Goal: Task Accomplishment & Management: Use online tool/utility

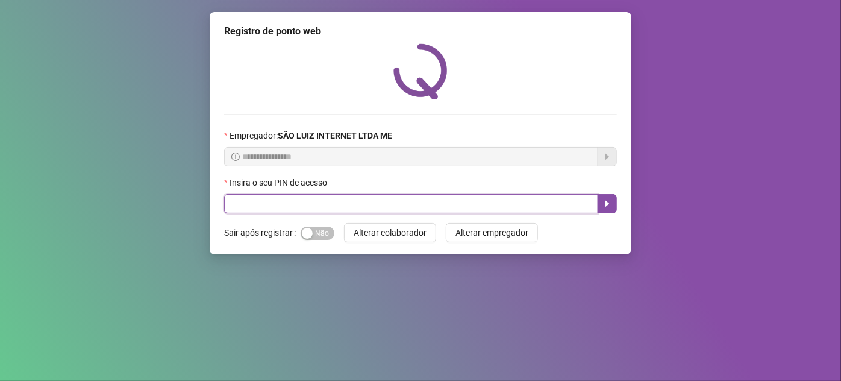
click at [397, 212] on input "text" at bounding box center [411, 203] width 374 height 19
type input "*****"
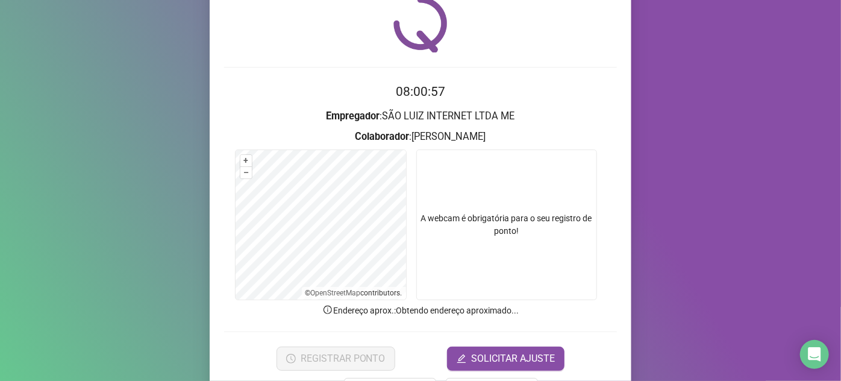
scroll to position [89, 0]
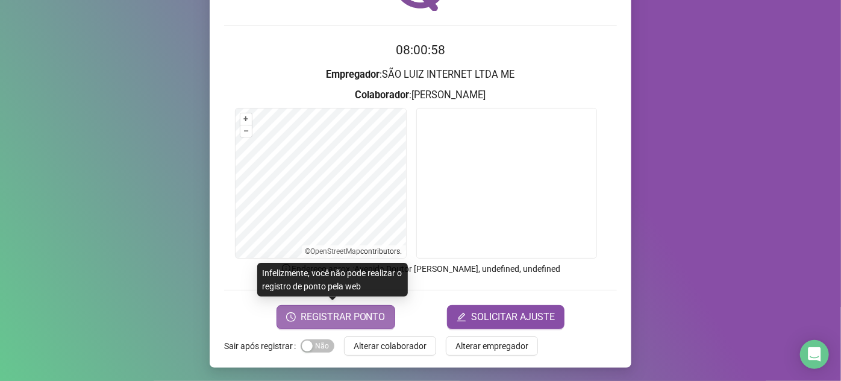
click at [340, 318] on span "REGISTRAR PONTO" at bounding box center [343, 317] width 85 height 14
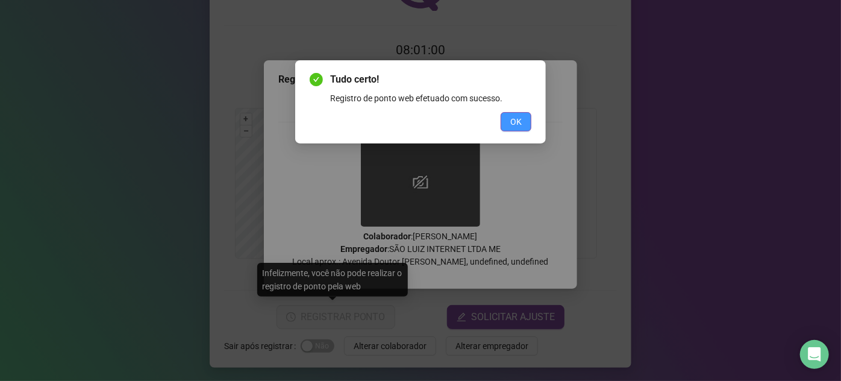
click at [517, 125] on span "OK" at bounding box center [515, 121] width 11 height 13
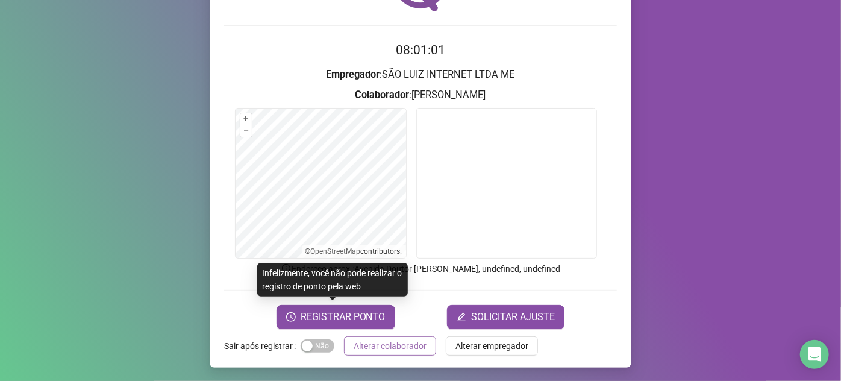
click at [393, 348] on span "Alterar colaborador" at bounding box center [390, 345] width 73 height 13
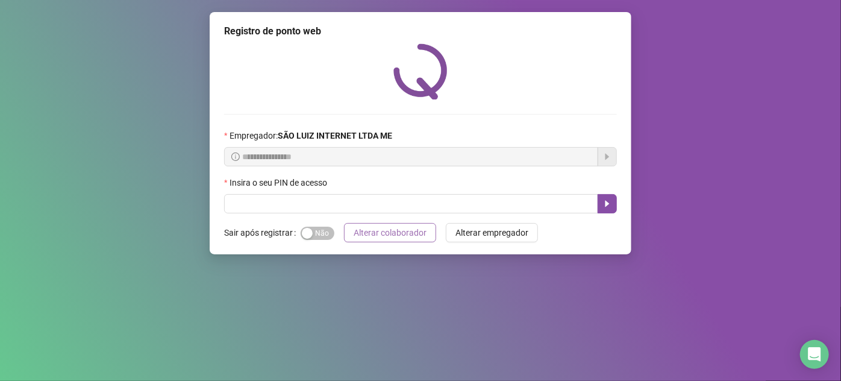
scroll to position [0, 0]
drag, startPoint x: 316, startPoint y: 231, endPoint x: 318, endPoint y: 220, distance: 11.5
click at [316, 232] on span "Sim Não" at bounding box center [318, 233] width 34 height 13
click at [320, 202] on input "text" at bounding box center [411, 203] width 374 height 19
type input "*****"
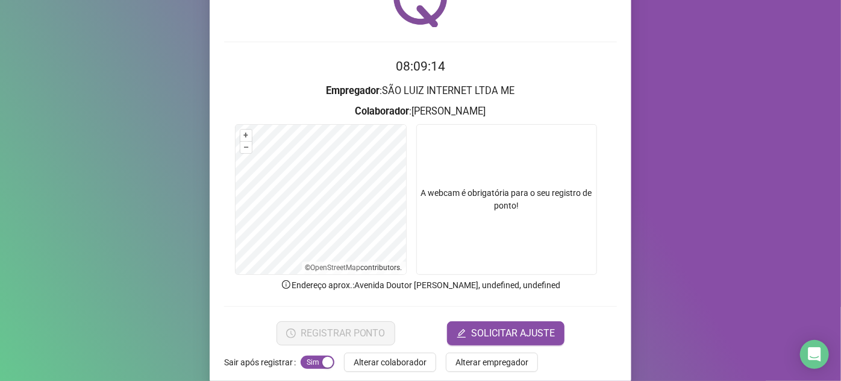
scroll to position [89, 0]
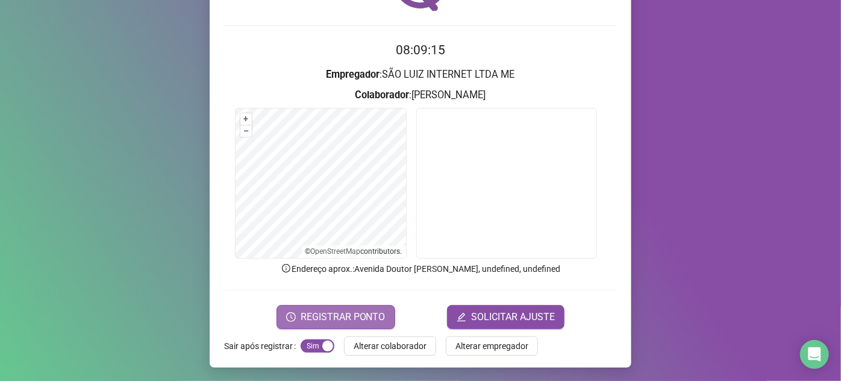
click at [358, 317] on span "REGISTRAR PONTO" at bounding box center [343, 317] width 85 height 14
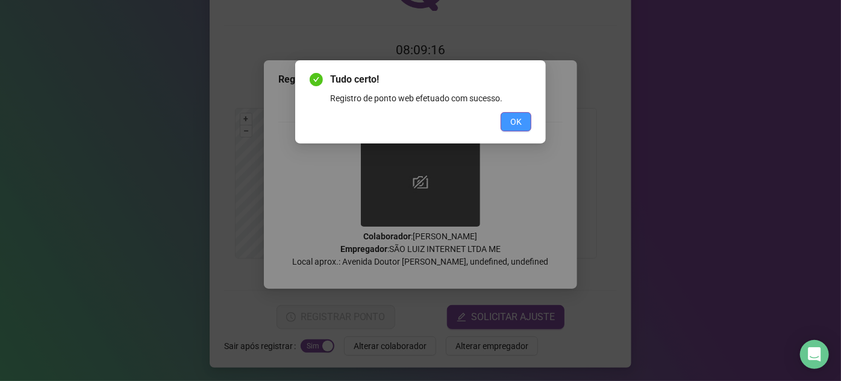
click at [515, 122] on span "OK" at bounding box center [515, 121] width 11 height 13
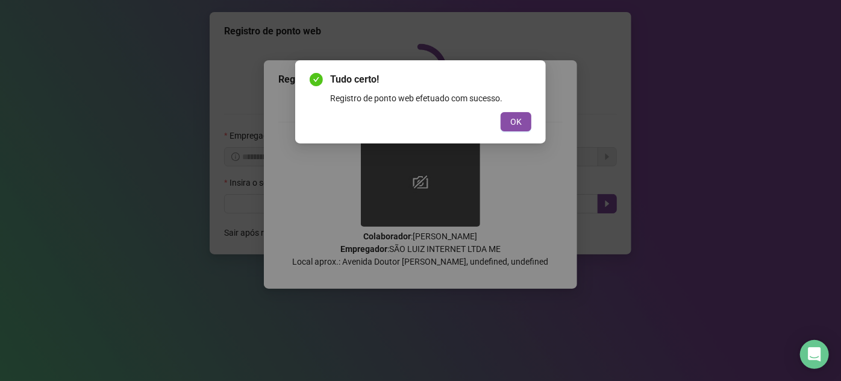
scroll to position [0, 0]
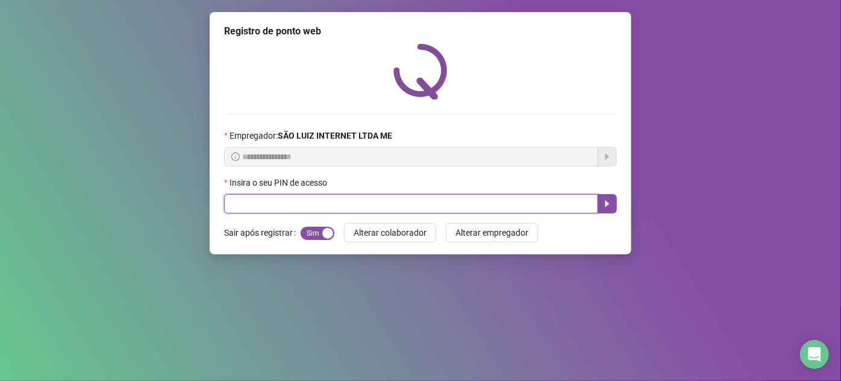
click at [567, 210] on input "text" at bounding box center [411, 203] width 374 height 19
type input "*****"
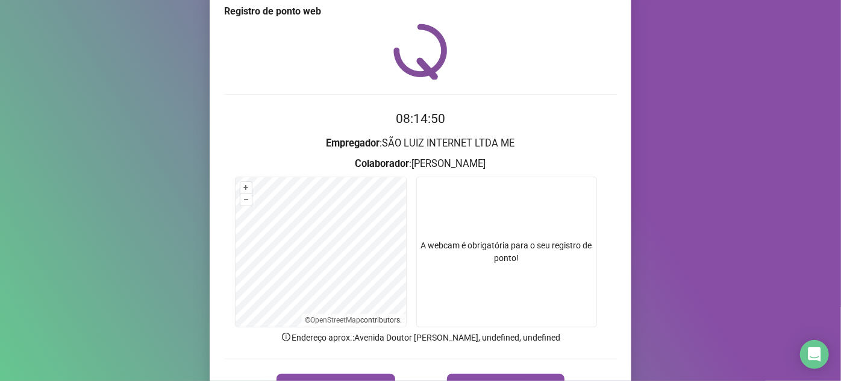
scroll to position [54, 0]
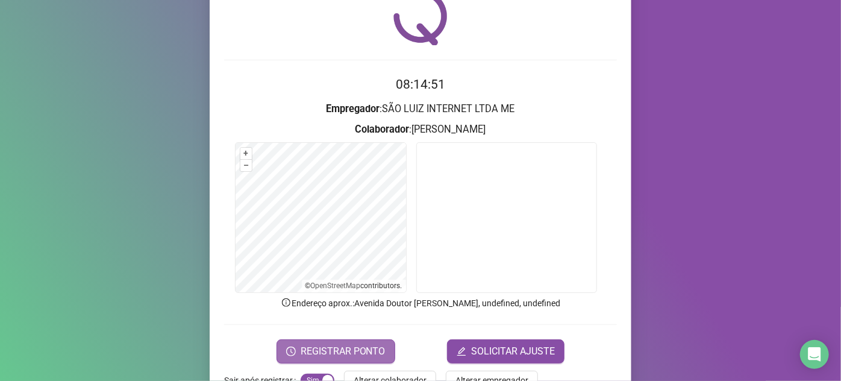
click at [358, 344] on span "REGISTRAR PONTO" at bounding box center [343, 351] width 85 height 14
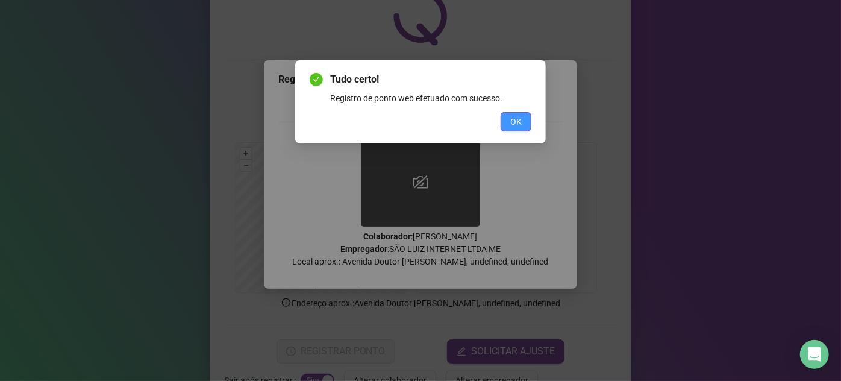
click at [505, 127] on button "OK" at bounding box center [516, 121] width 31 height 19
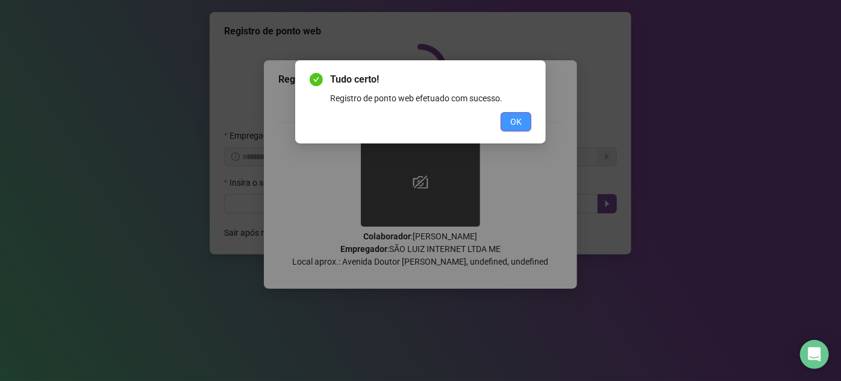
scroll to position [0, 0]
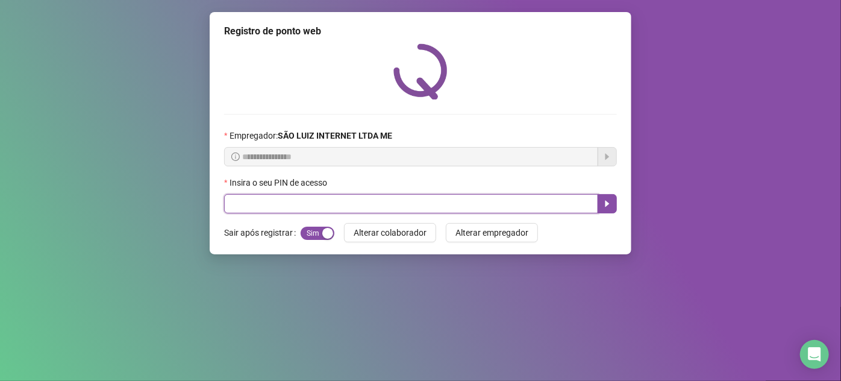
click at [516, 202] on input "text" at bounding box center [411, 203] width 374 height 19
type input "*****"
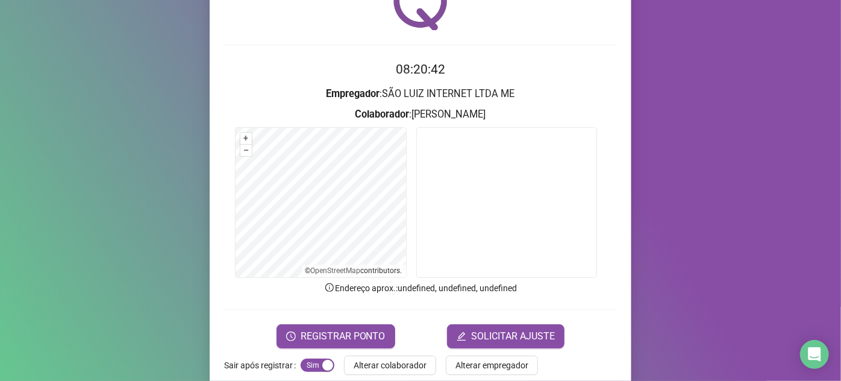
scroll to position [89, 0]
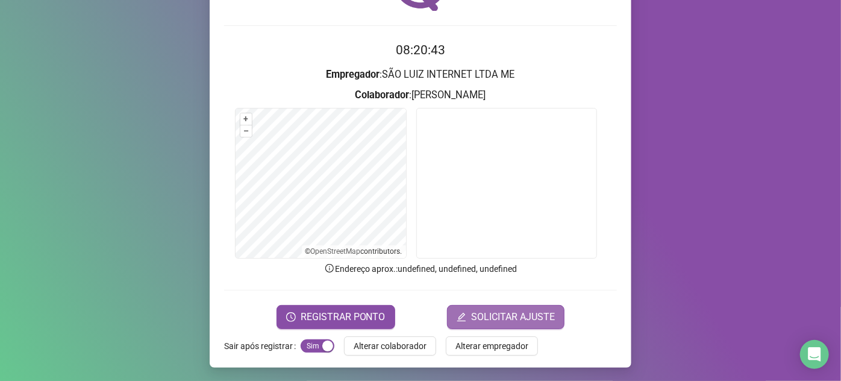
click at [506, 317] on span "SOLICITAR AJUSTE" at bounding box center [513, 317] width 84 height 14
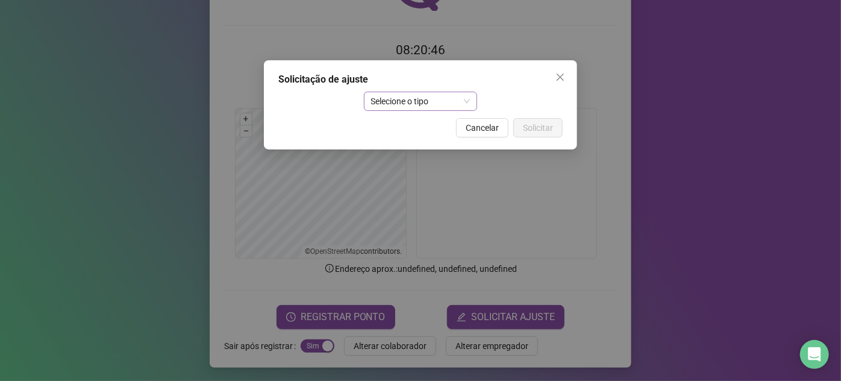
click at [469, 100] on span "Selecione o tipo" at bounding box center [420, 101] width 99 height 18
click at [513, 96] on div "Selecione o tipo" at bounding box center [420, 101] width 284 height 19
drag, startPoint x: 559, startPoint y: 74, endPoint x: 548, endPoint y: 102, distance: 30.7
click at [559, 74] on icon "close" at bounding box center [561, 77] width 10 height 10
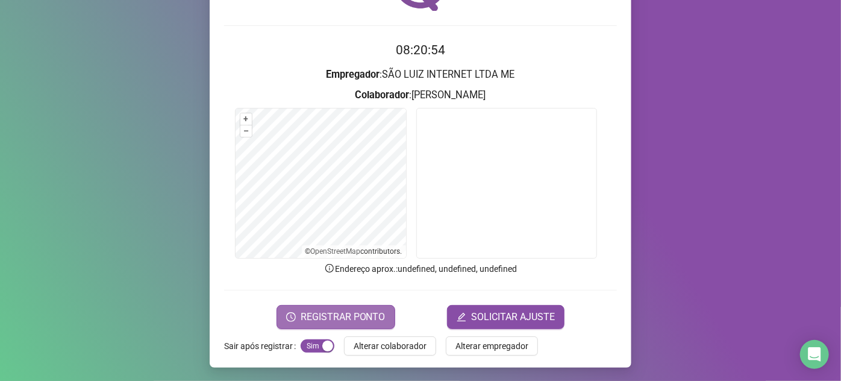
click at [329, 310] on span "REGISTRAR PONTO" at bounding box center [343, 317] width 85 height 14
